Goal: Book appointment/travel/reservation

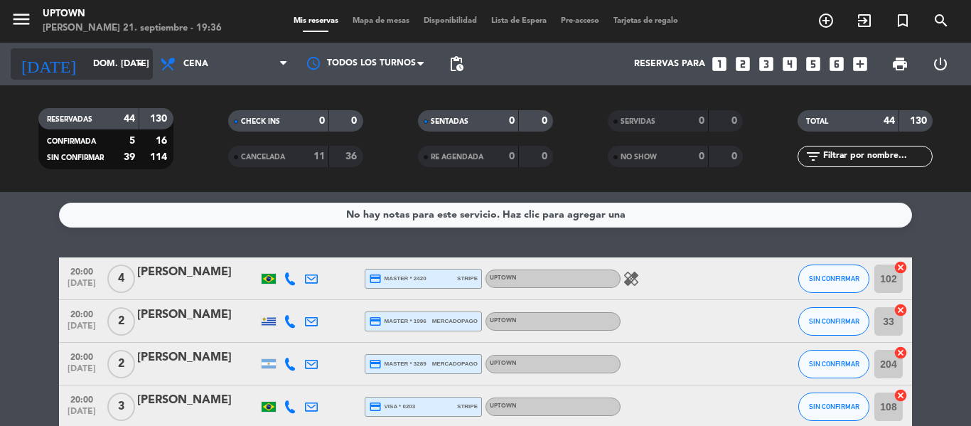
scroll to position [1754, 0]
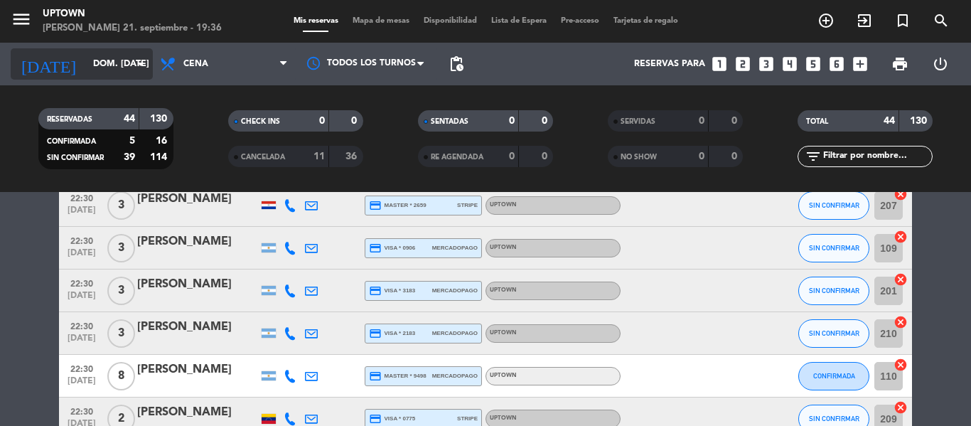
click at [86, 63] on input "dom. [DATE]" at bounding box center [146, 64] width 120 height 24
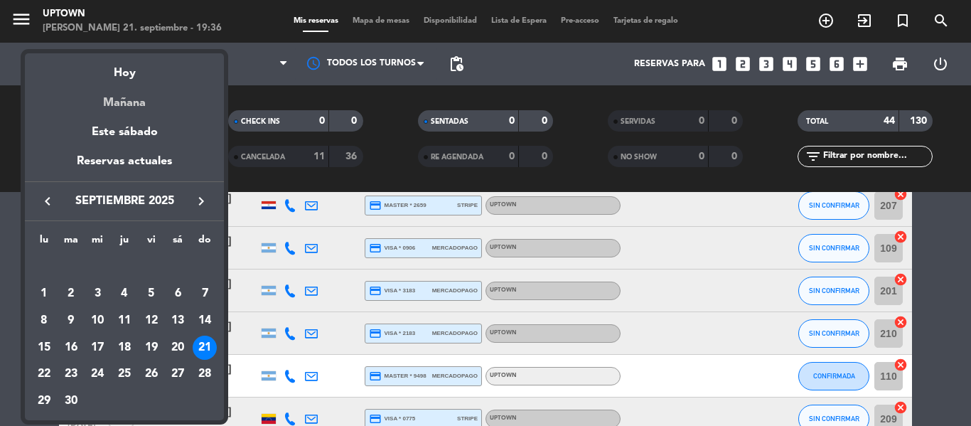
click at [128, 87] on div "Mañana" at bounding box center [124, 97] width 199 height 29
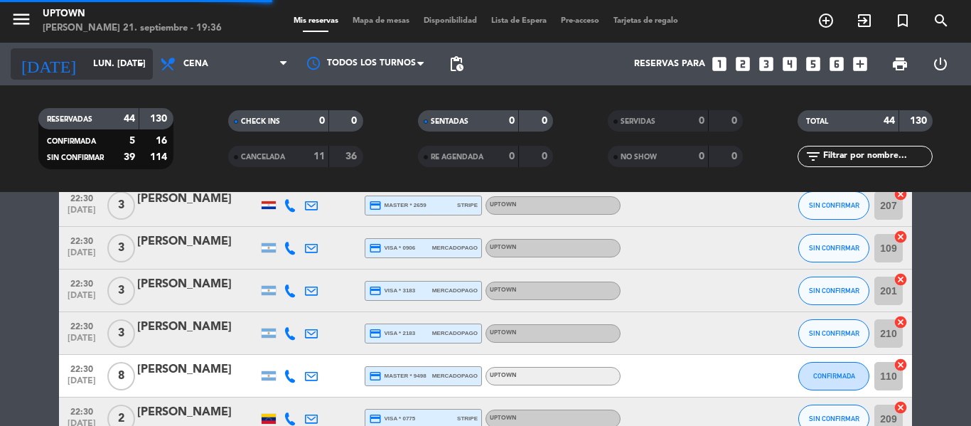
click at [97, 66] on input "lun. [DATE]" at bounding box center [146, 64] width 120 height 24
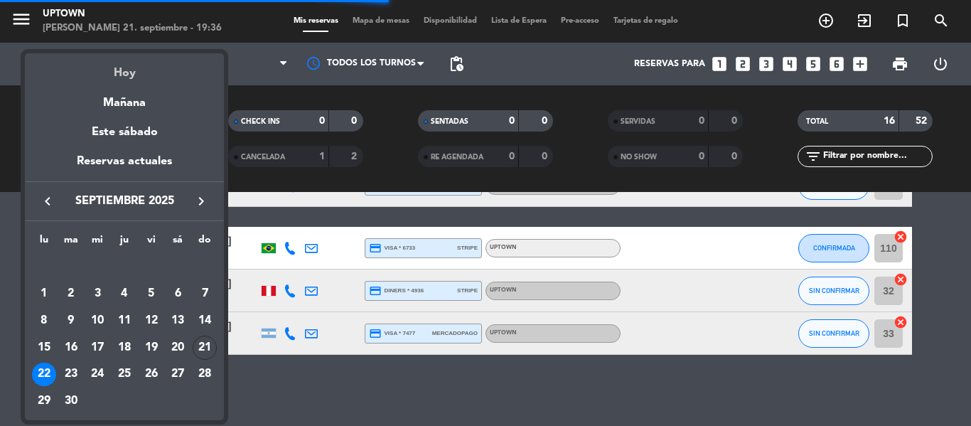
scroll to position [645, 0]
click at [250, 89] on div at bounding box center [485, 213] width 971 height 426
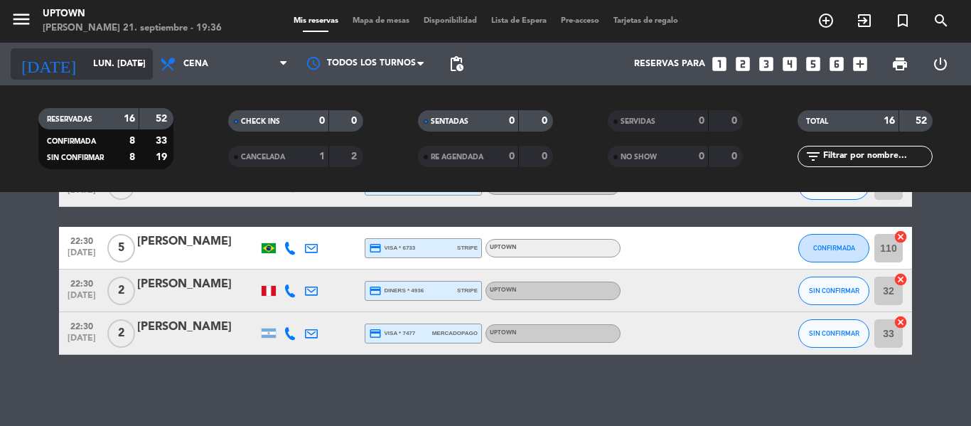
click at [96, 63] on input "lun. [DATE]" at bounding box center [146, 64] width 120 height 24
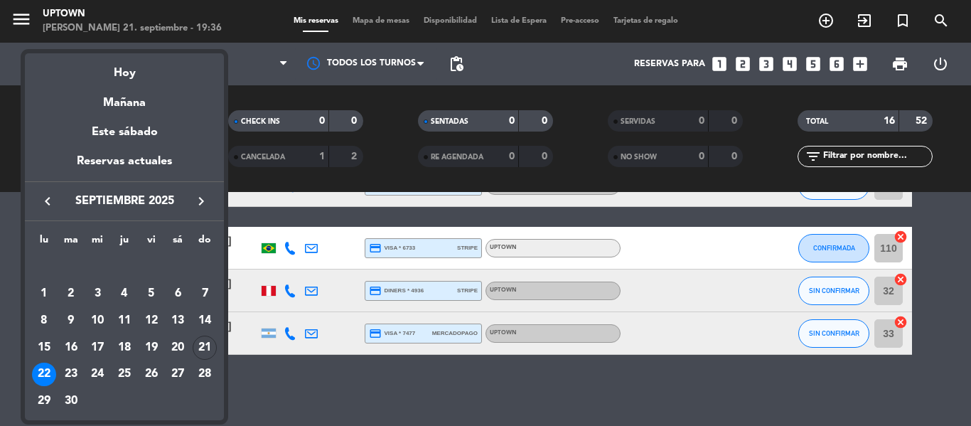
click at [267, 80] on div at bounding box center [485, 213] width 971 height 426
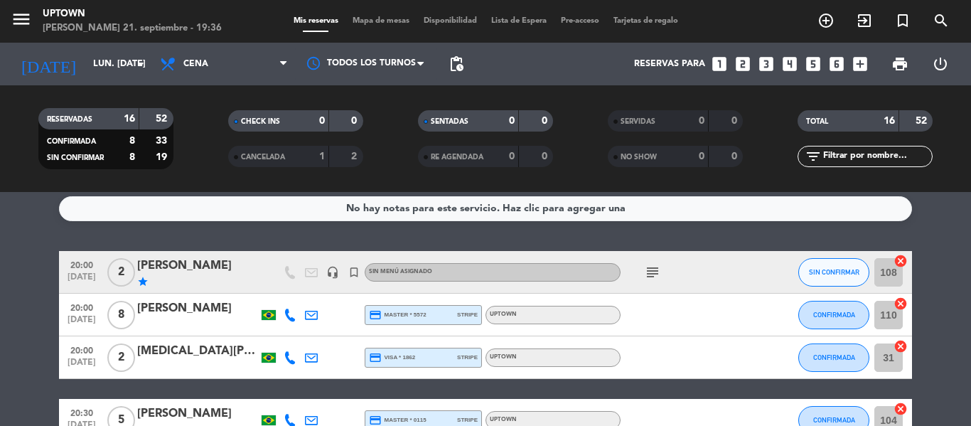
scroll to position [0, 0]
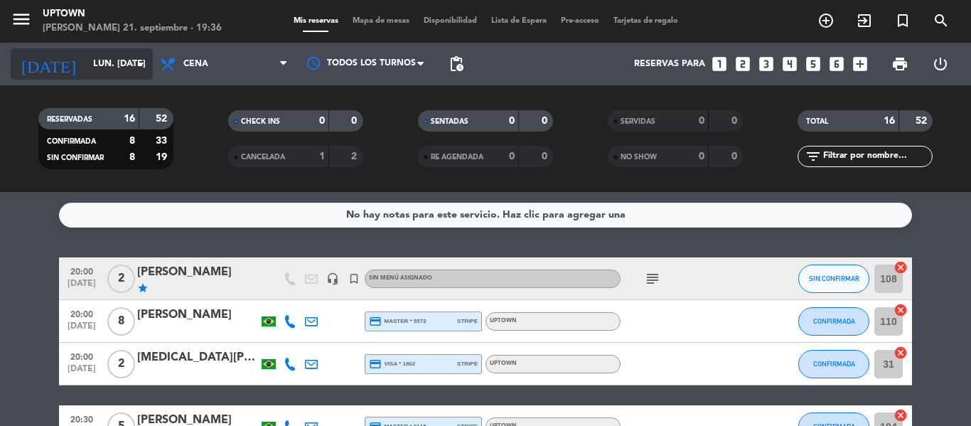
click at [119, 60] on input "lun. [DATE]" at bounding box center [146, 64] width 120 height 24
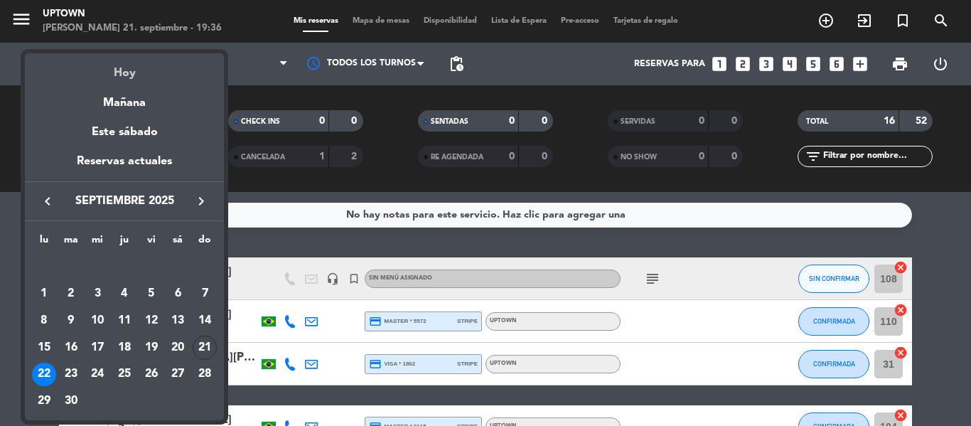
click at [124, 77] on div "Hoy" at bounding box center [124, 67] width 199 height 29
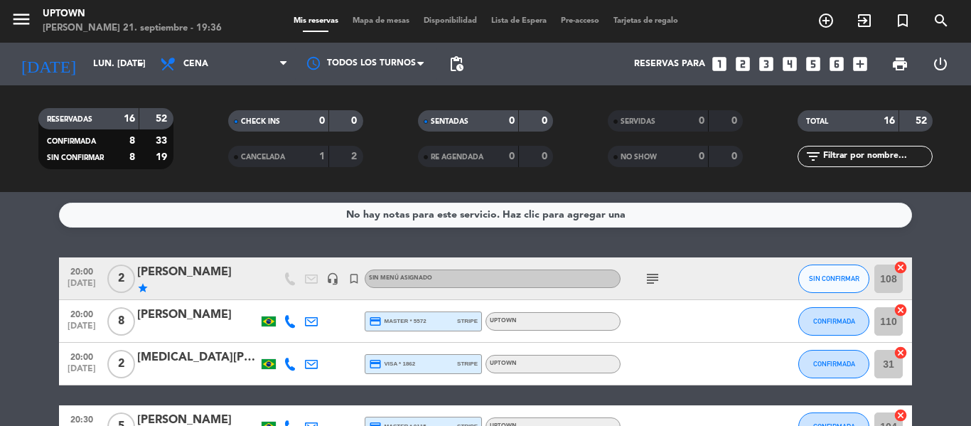
type input "dom. [DATE]"
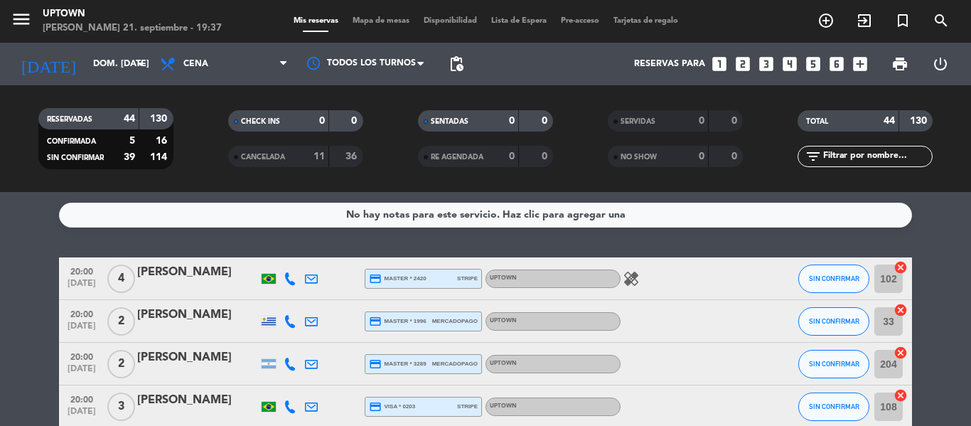
click at [633, 277] on icon "healing" at bounding box center [631, 278] width 17 height 17
drag, startPoint x: 636, startPoint y: 275, endPoint x: 625, endPoint y: 279, distance: 11.2
click at [634, 275] on icon "healing" at bounding box center [631, 278] width 17 height 17
click at [633, 275] on icon "healing" at bounding box center [631, 278] width 17 height 17
